Goal: Information Seeking & Learning: Understand process/instructions

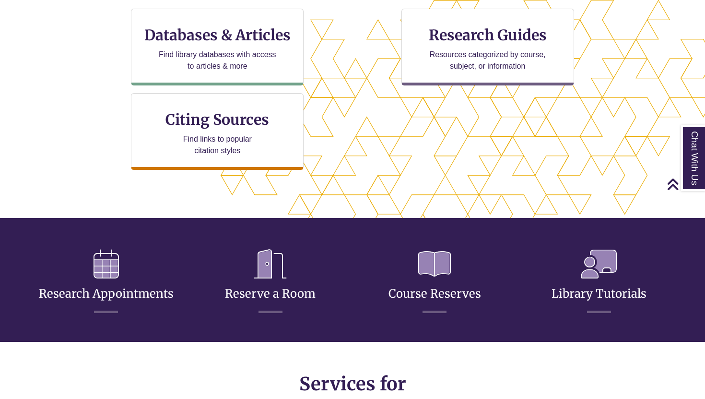
scroll to position [341, 0]
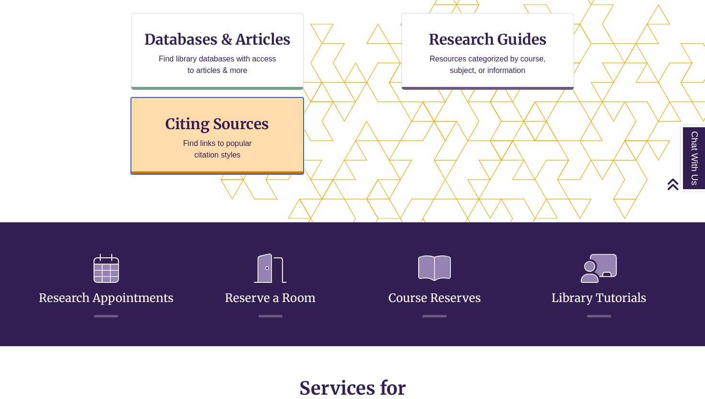
click at [229, 130] on h3 "Citing Sources" at bounding box center [217, 124] width 117 height 18
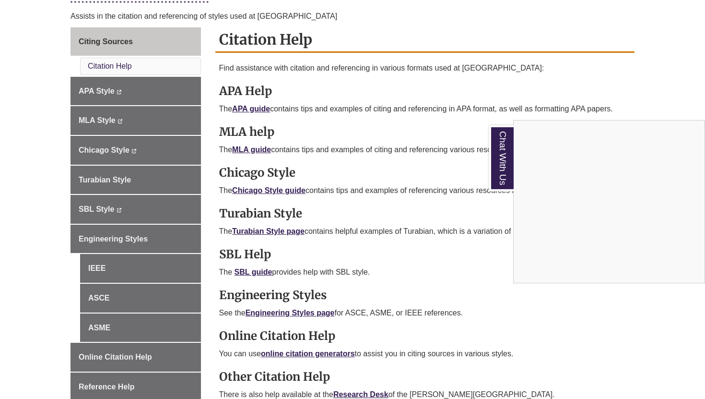
scroll to position [277, 0]
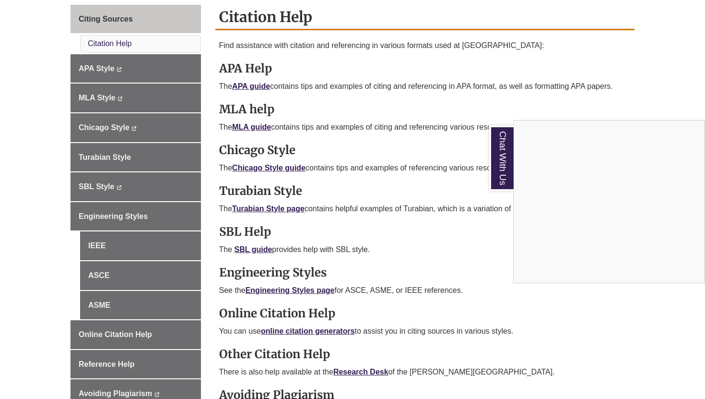
click at [280, 165] on div "Chat With Us" at bounding box center [352, 199] width 705 height 399
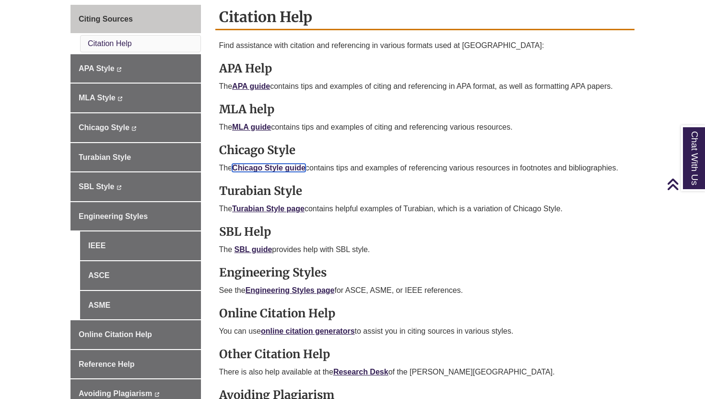
click at [280, 165] on link "Chicago Style guide" at bounding box center [268, 168] width 73 height 8
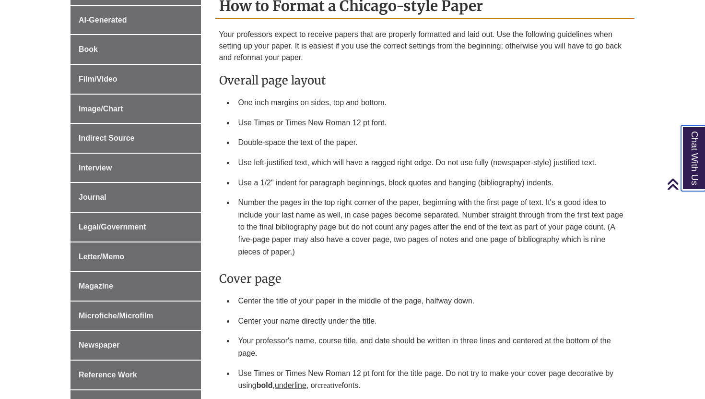
scroll to position [433, 0]
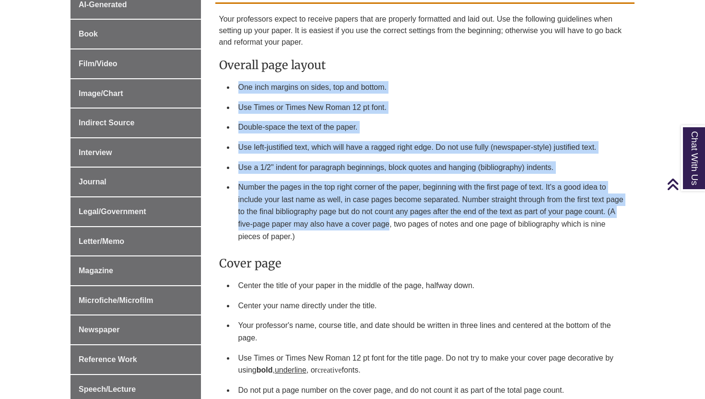
drag, startPoint x: 235, startPoint y: 81, endPoint x: 390, endPoint y: 226, distance: 212.8
click at [390, 226] on ul "One inch margins on sides, top and bottom. Use Times or Times New Roman 12 pt f…" at bounding box center [425, 161] width 412 height 169
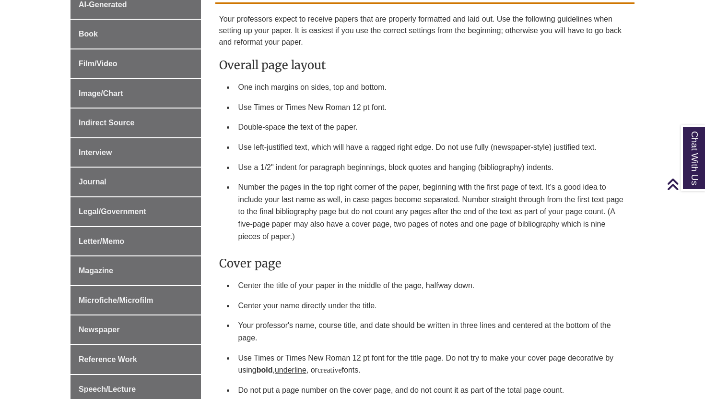
click at [387, 123] on li "Double-space the text of the paper." at bounding box center [433, 127] width 397 height 20
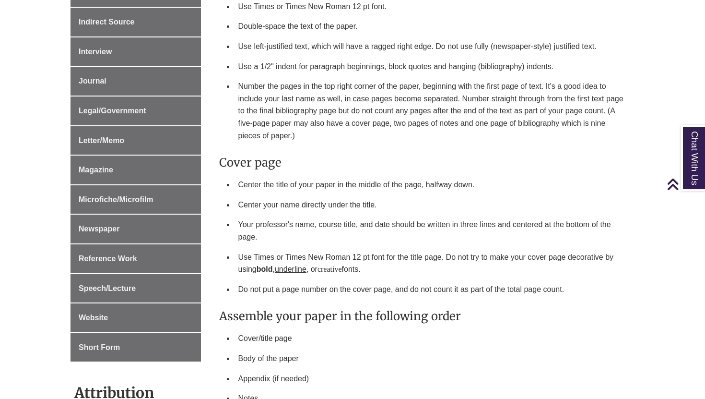
scroll to position [531, 0]
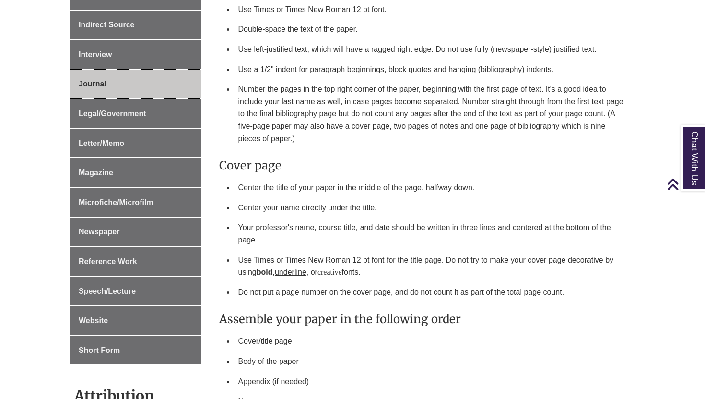
click at [98, 84] on span "Journal" at bounding box center [93, 84] width 28 height 8
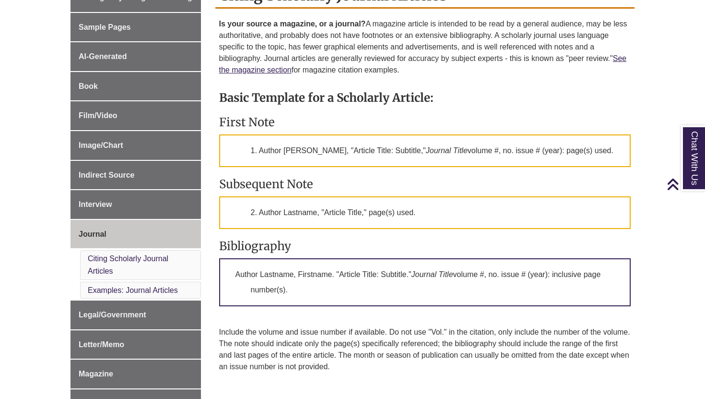
scroll to position [288, 0]
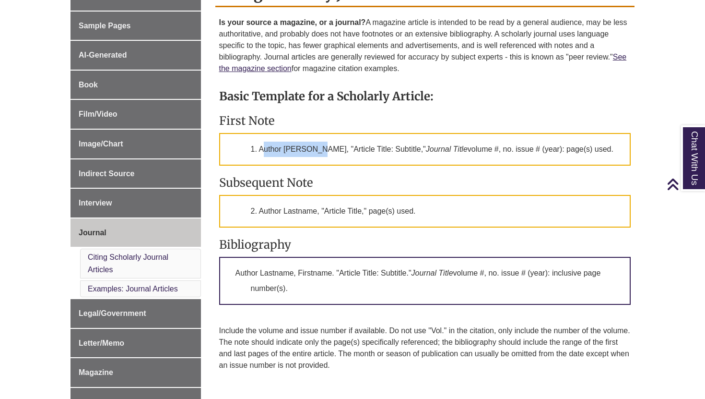
drag, startPoint x: 261, startPoint y: 148, endPoint x: 317, endPoint y: 153, distance: 55.4
click at [317, 153] on p "1. Author Firstname Lastname, "Article Title: Subtitle," Journal Title volume #…" at bounding box center [425, 149] width 412 height 33
click at [343, 148] on p "1. Author Firstname Lastname, "Article Title: Subtitle," Journal Title volume #…" at bounding box center [425, 149] width 412 height 33
drag, startPoint x: 431, startPoint y: 146, endPoint x: 458, endPoint y: 167, distance: 34.2
click at [458, 166] on p "1. Author Firstname Lastname, "Article Title: Subtitle," Journal Title volume #…" at bounding box center [425, 149] width 412 height 33
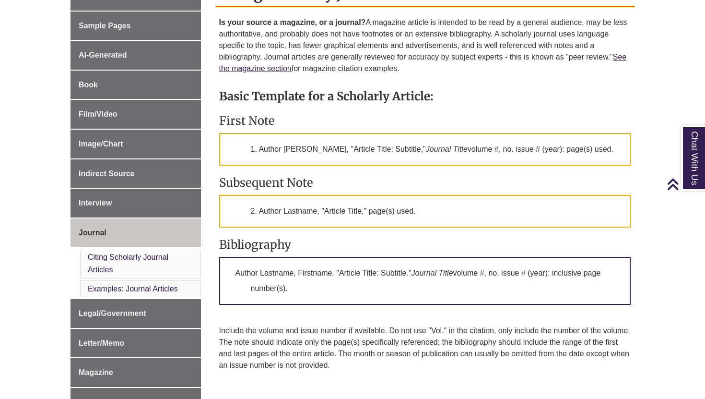
click at [480, 151] on p "1. Author Firstname Lastname, "Article Title: Subtitle," Journal Title volume #…" at bounding box center [425, 149] width 412 height 33
click at [482, 151] on p "1. Author Firstname Lastname, "Article Title: Subtitle," Journal Title volume #…" at bounding box center [425, 149] width 412 height 33
click at [517, 148] on p "1. Author Firstname Lastname, "Article Title: Subtitle," Journal Title volume #…" at bounding box center [425, 149] width 412 height 33
drag, startPoint x: 517, startPoint y: 148, endPoint x: 526, endPoint y: 154, distance: 11.0
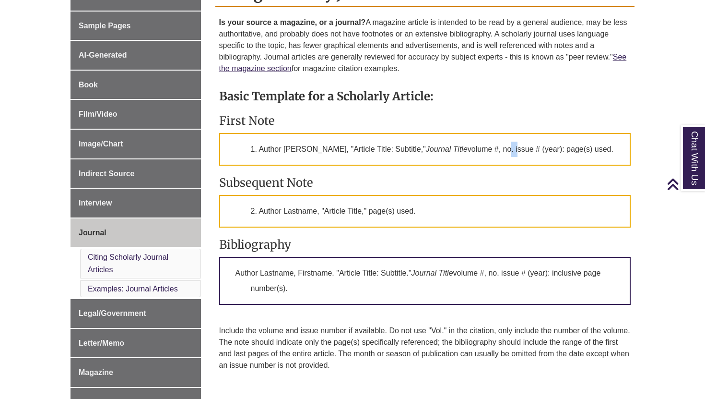
click at [526, 154] on p "1. Author Firstname Lastname, "Article Title: Subtitle," Journal Title volume #…" at bounding box center [425, 149] width 412 height 33
click at [525, 154] on p "1. Author Firstname Lastname, "Article Title: Subtitle," Journal Title volume #…" at bounding box center [425, 149] width 412 height 33
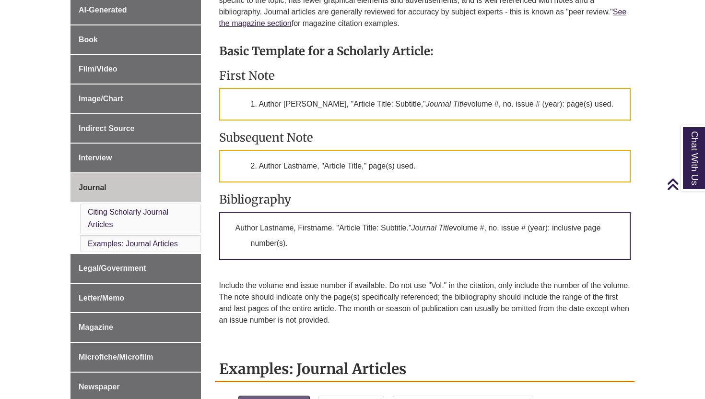
scroll to position [334, 0]
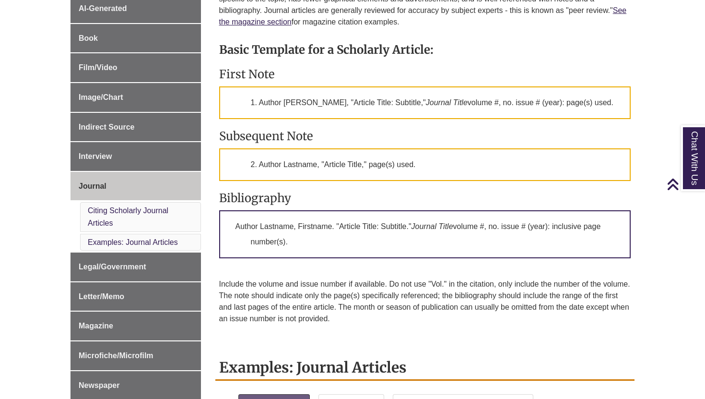
drag, startPoint x: 368, startPoint y: 98, endPoint x: 391, endPoint y: 120, distance: 31.6
click at [391, 119] on p "1. Author Firstname Lastname, "Article Title: Subtitle," Journal Title volume #…" at bounding box center [425, 102] width 412 height 33
click at [390, 119] on p "1. Author Firstname Lastname, "Article Title: Subtitle," Journal Title volume #…" at bounding box center [425, 102] width 412 height 33
click at [309, 94] on p "1. Author Firstname Lastname, "Article Title: Subtitle," Journal Title volume #…" at bounding box center [425, 102] width 412 height 33
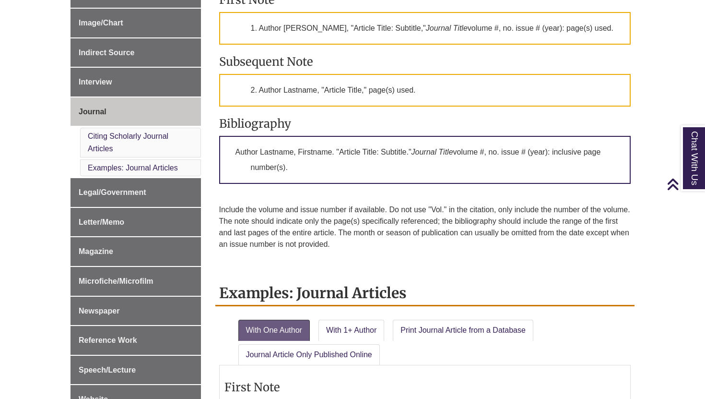
scroll to position [410, 0]
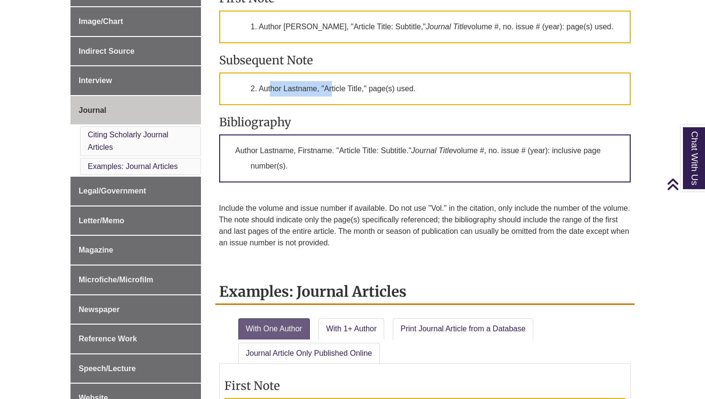
drag, startPoint x: 272, startPoint y: 100, endPoint x: 332, endPoint y: 108, distance: 60.5
click at [332, 105] on p "2. Author Lastname, "Article Title," page(s) used." at bounding box center [425, 88] width 412 height 33
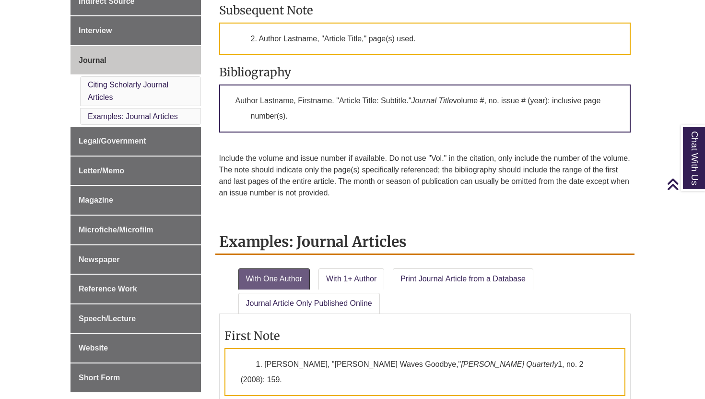
scroll to position [462, 0]
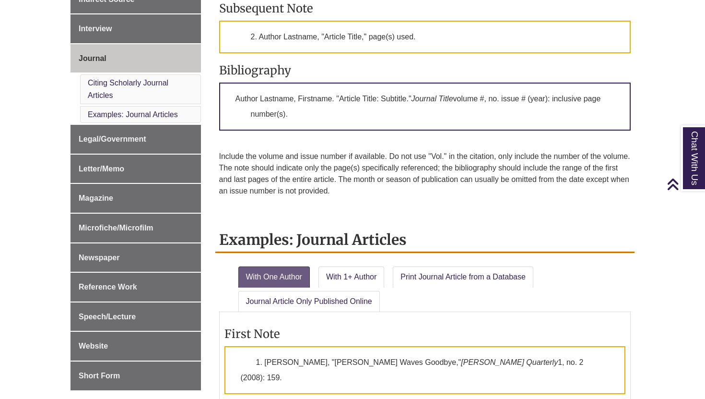
drag, startPoint x: 232, startPoint y: 117, endPoint x: 305, endPoint y: 136, distance: 75.8
click at [305, 130] on p "Author Lastname, Firstname. "Article Title: Subtitle." Journal Title volume #, …" at bounding box center [425, 107] width 412 height 48
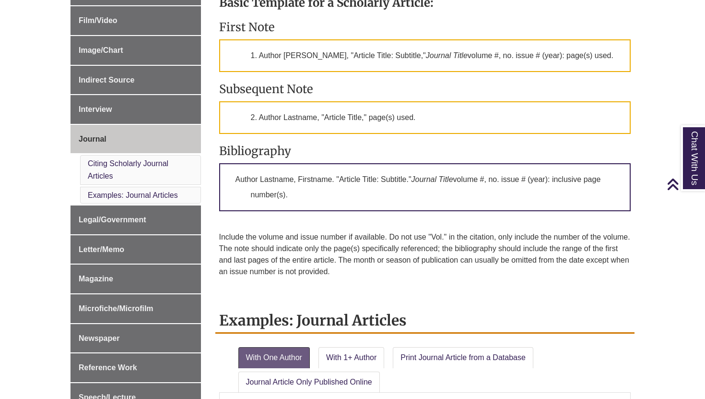
scroll to position [379, 0]
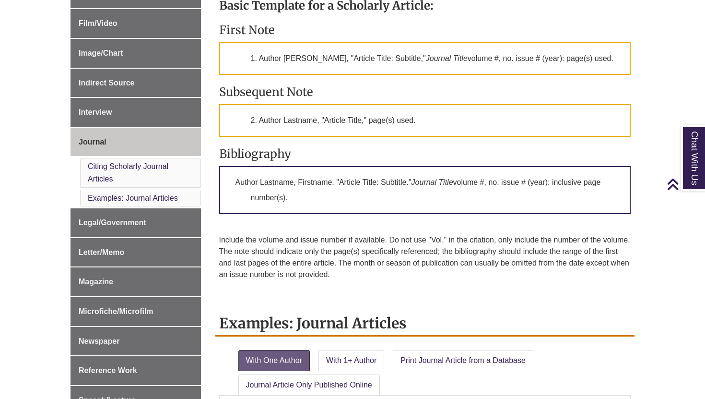
click at [335, 161] on h3 "Bibliography" at bounding box center [425, 153] width 412 height 15
drag, startPoint x: 348, startPoint y: 203, endPoint x: 305, endPoint y: 182, distance: 47.9
click at [305, 182] on p "Author Lastname, Firstname. "Article Title: Subtitle." Journal Title volume #, …" at bounding box center [425, 190] width 412 height 48
drag, startPoint x: 303, startPoint y: 207, endPoint x: 235, endPoint y: 195, distance: 69.1
click at [234, 196] on p "Author Lastname, Firstname. "Article Title: Subtitle." Journal Title volume #, …" at bounding box center [425, 190] width 412 height 48
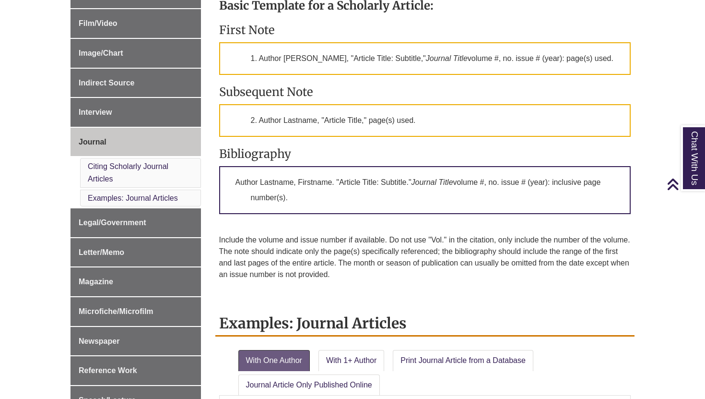
click at [443, 29] on h3 "First Note" at bounding box center [425, 30] width 412 height 15
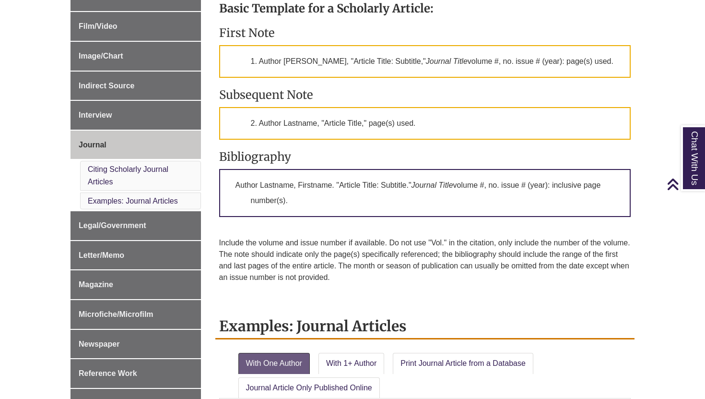
scroll to position [370, 0]
